Goal: Task Accomplishment & Management: Use online tool/utility

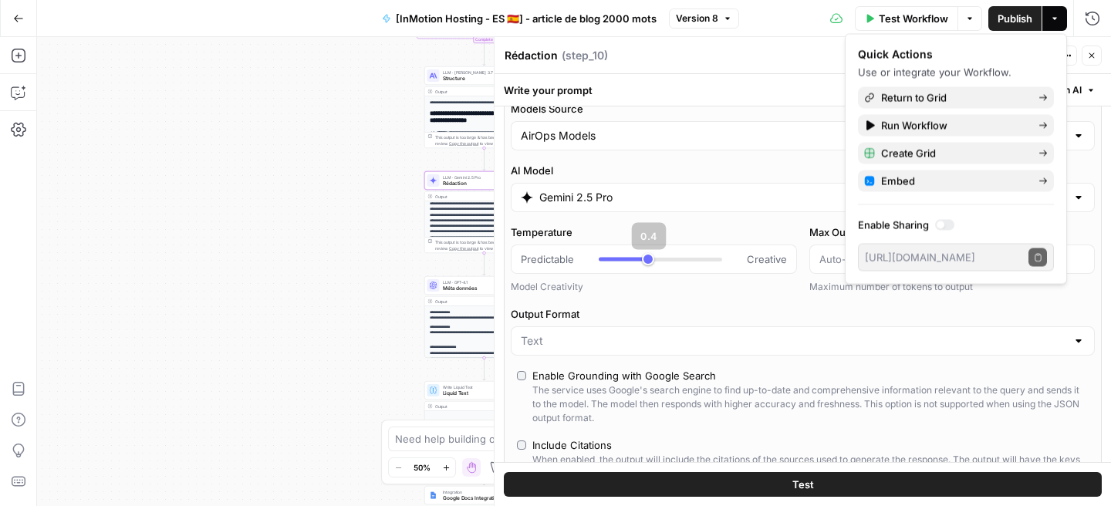
click at [336, 287] on div "Workflow Set Inputs Inputs Google Search Google Search Step 2 Output Expand Out…" at bounding box center [574, 271] width 1074 height 469
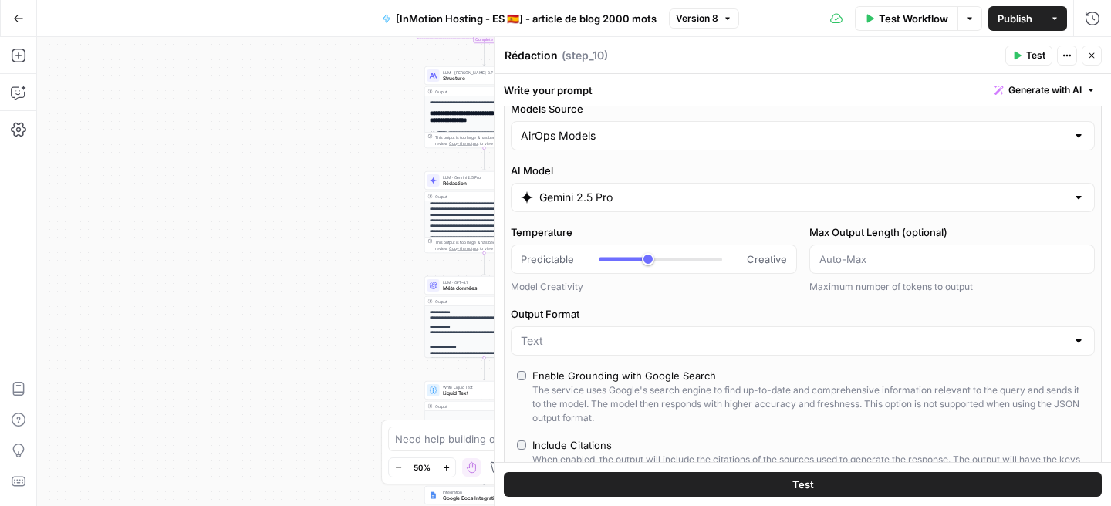
click at [1082, 52] on button "Close" at bounding box center [1092, 56] width 20 height 20
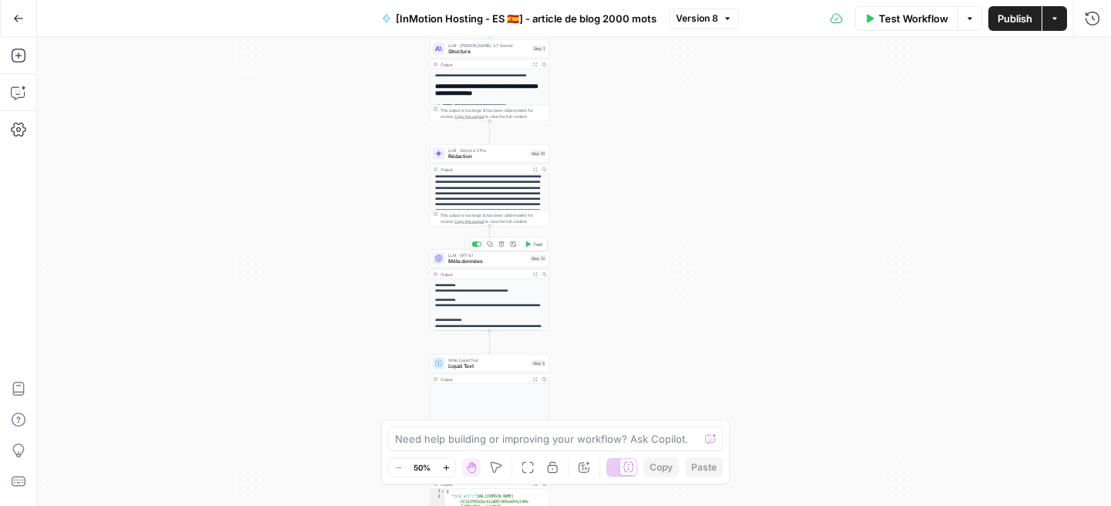
click at [466, 265] on span "Méta données" at bounding box center [487, 262] width 79 height 8
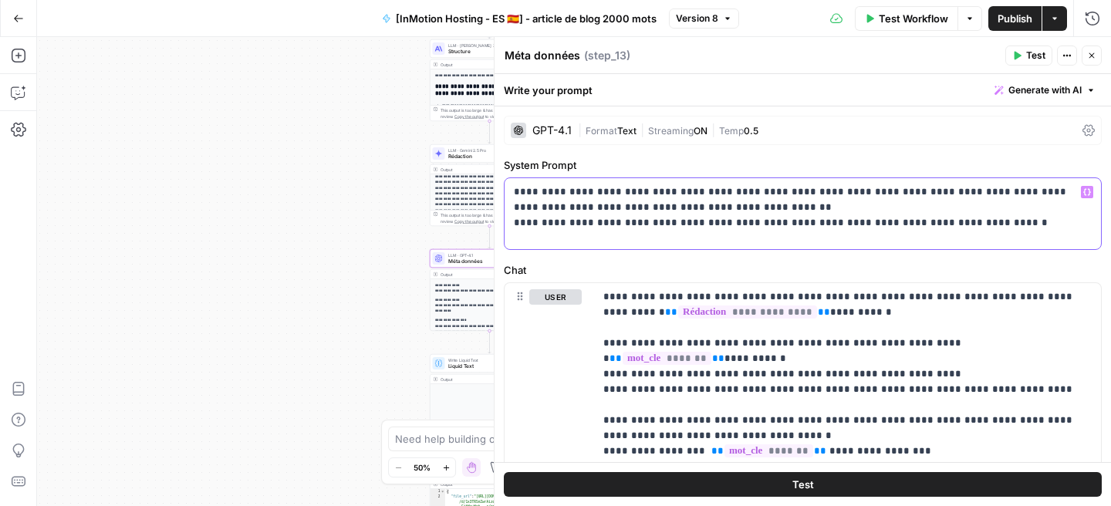
click at [940, 226] on p "**********" at bounding box center [803, 207] width 578 height 46
click at [901, 298] on p "**********" at bounding box center [847, 412] width 488 height 247
click at [1010, 19] on span "Publish" at bounding box center [1015, 18] width 35 height 15
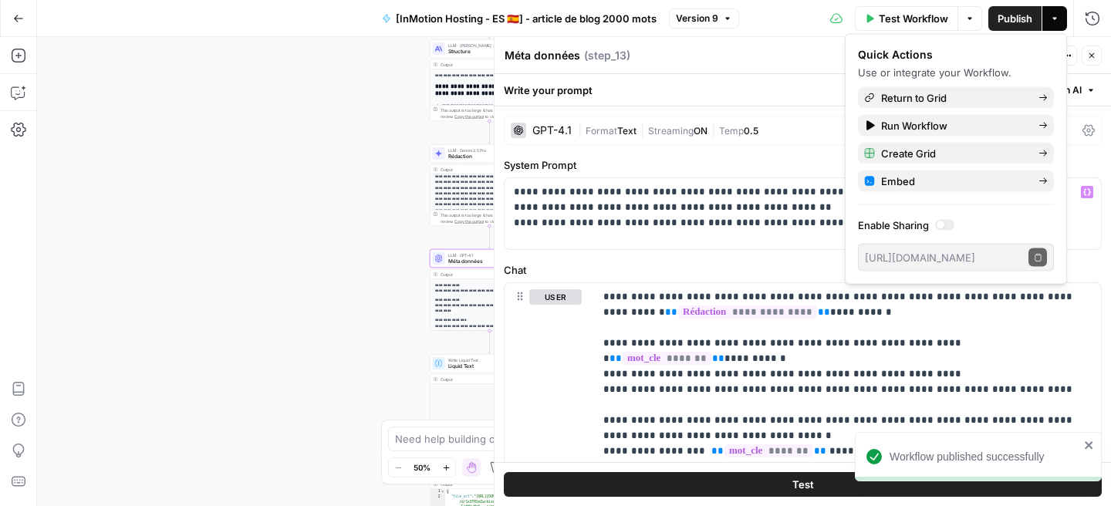
scroll to position [282, 0]
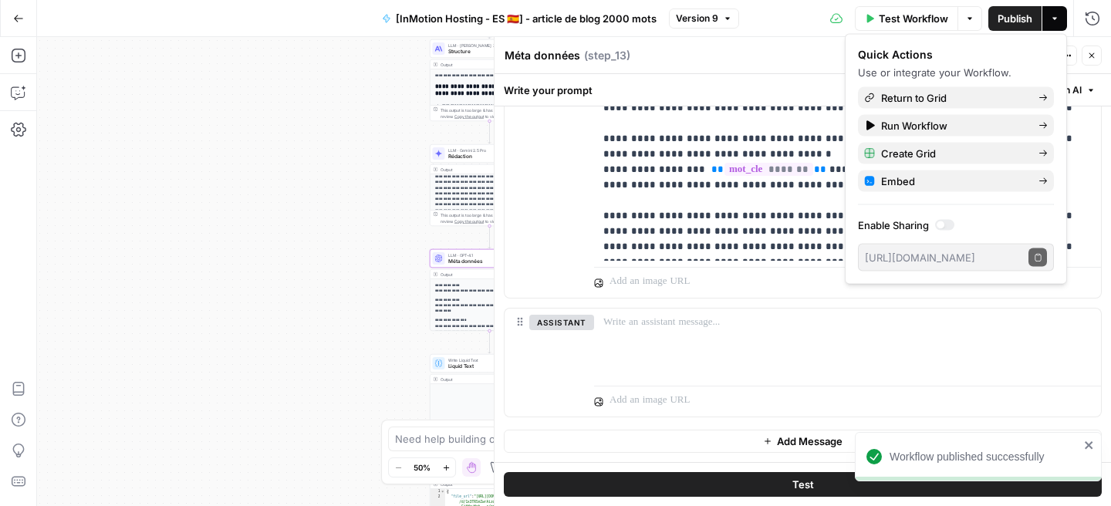
click at [246, 246] on div "Workflow Set Inputs Inputs Google Search Google Search Step 2 Output Expand Out…" at bounding box center [574, 271] width 1074 height 469
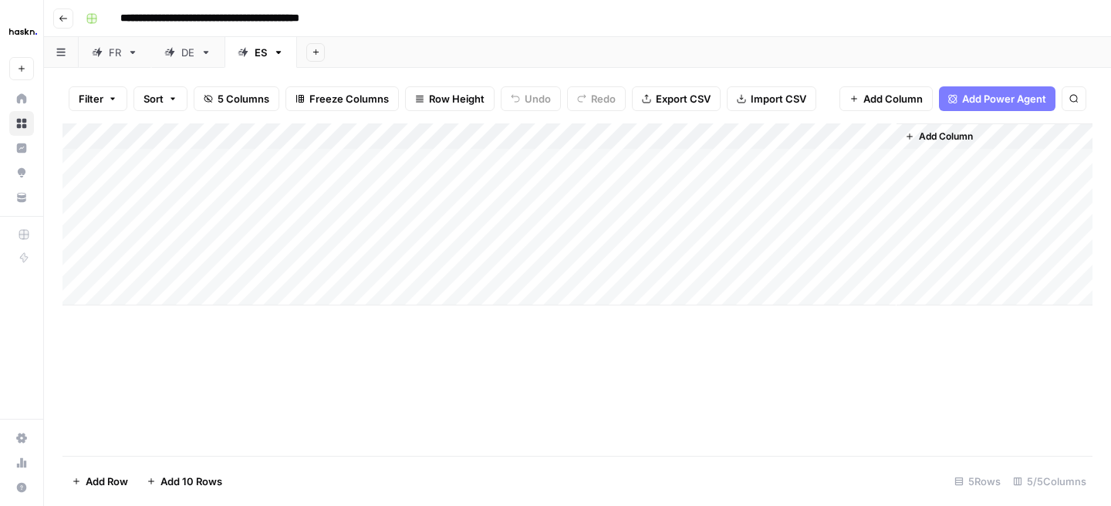
click at [741, 212] on div "Add Column" at bounding box center [577, 214] width 1030 height 182
click at [883, 183] on div "Add Column" at bounding box center [577, 214] width 1030 height 182
click at [876, 242] on div "Add Column" at bounding box center [577, 214] width 1030 height 182
click at [740, 242] on div "Add Column" at bounding box center [577, 214] width 1030 height 182
click at [879, 184] on div "Add Column" at bounding box center [577, 214] width 1030 height 182
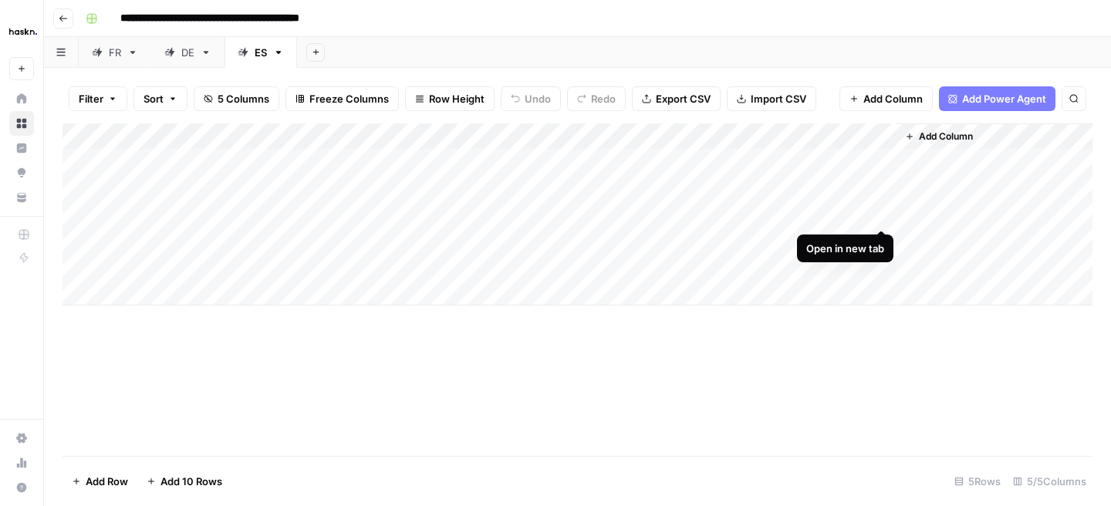
click at [882, 216] on div "Add Column" at bounding box center [577, 214] width 1030 height 182
click at [880, 240] on div "Add Column" at bounding box center [577, 214] width 1030 height 182
